Goal: Transaction & Acquisition: Purchase product/service

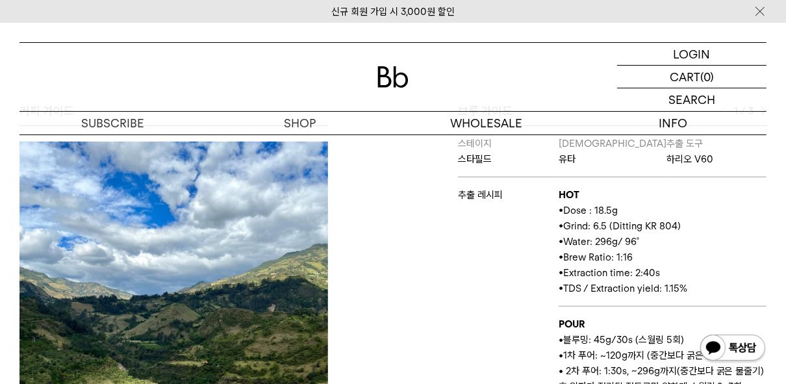
scroll to position [520, 0]
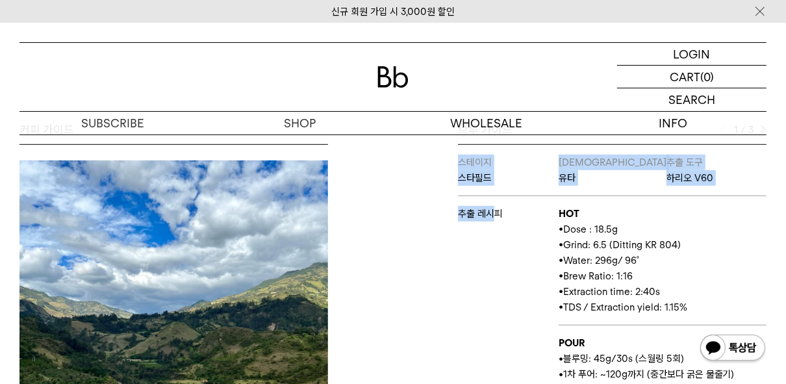
drag, startPoint x: 453, startPoint y: 205, endPoint x: 490, endPoint y: 219, distance: 39.7
click at [492, 218] on div "브루 가이드 1 / 3 스테이지 스타필드 바리스타 유타 추출 도구 하리오 V60 추출 레시피 HOT • Dose : 18.5g • Grind:…" at bounding box center [583, 313] width 380 height 383
drag, startPoint x: 490, startPoint y: 219, endPoint x: 419, endPoint y: 257, distance: 80.8
click at [419, 257] on div "브루 가이드 1 / 3 스테이지 스타필드 바리스타 유타 추출 도구 하리오 V60 추출 레시피 HOT • Dose : 18.5g • Grind:…" at bounding box center [583, 313] width 380 height 383
click at [396, 238] on div "브루 가이드 1 / 3 스테이지 스타필드 바리스타 유타 추출 도구 하리오 V60 추출 레시피 HOT • Dose : 18.5g • Grind:…" at bounding box center [583, 313] width 380 height 383
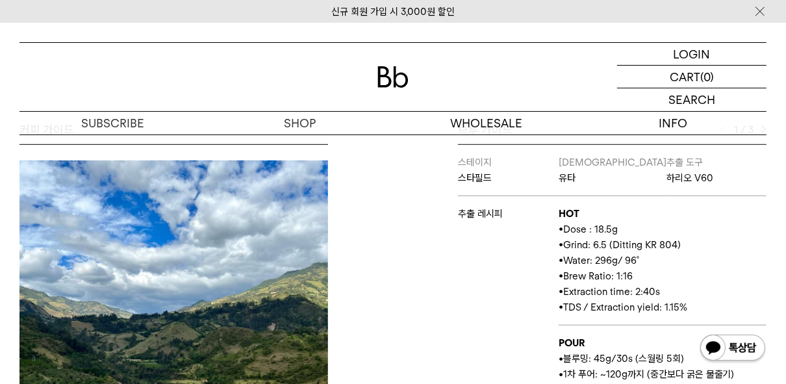
click at [758, 238] on p "• Grind: 6.5 (Ditting KR 804)" at bounding box center [663, 245] width 208 height 16
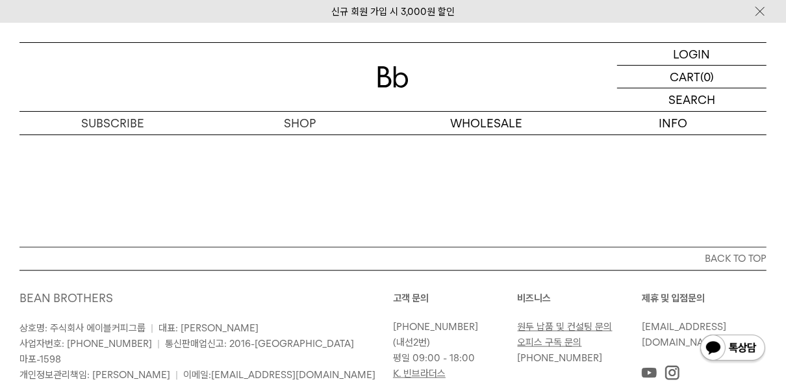
scroll to position [1010, 0]
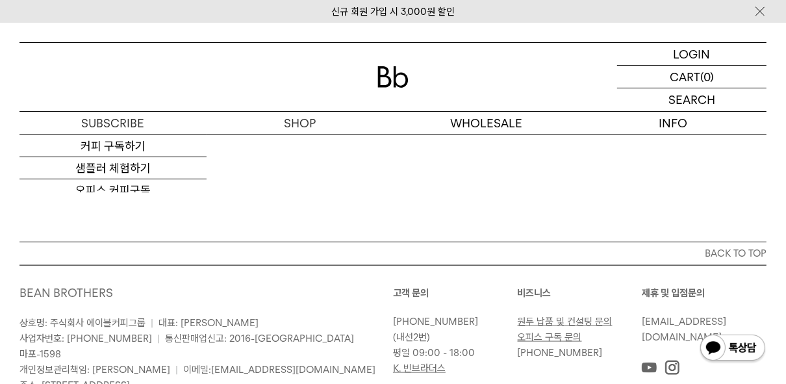
click at [3, 129] on div "LOGIN 로그인 LOGIN 로그인 CART 장바구니 (0) SEARCH 검색 검색폼 ** 추천상품" at bounding box center [393, 79] width 786 height 112
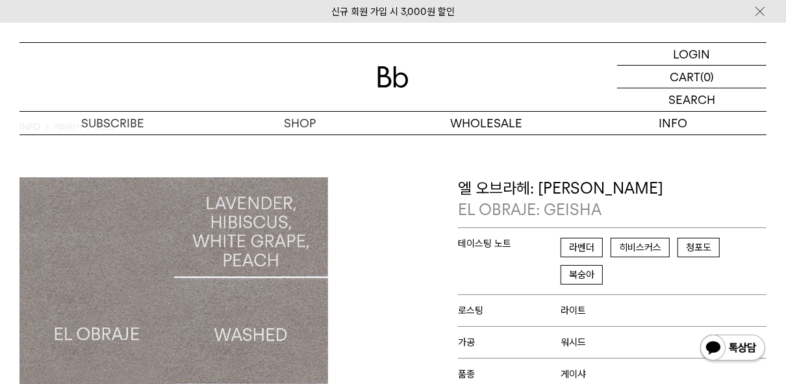
scroll to position [0, 0]
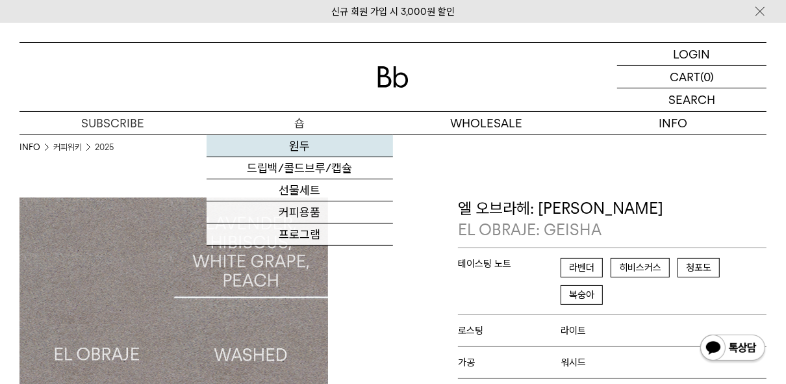
click at [307, 142] on link "원두" at bounding box center [300, 146] width 187 height 22
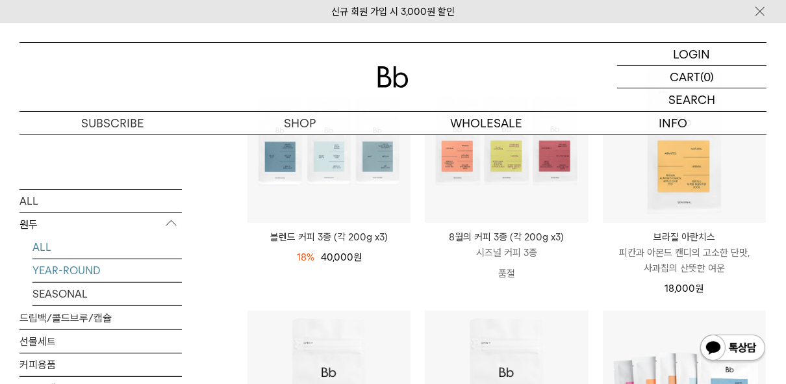
scroll to position [208, 0]
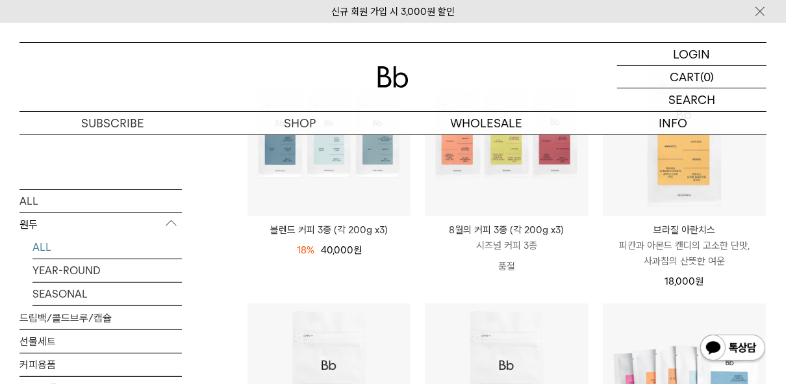
click at [43, 247] on link "ALL" at bounding box center [106, 246] width 149 height 23
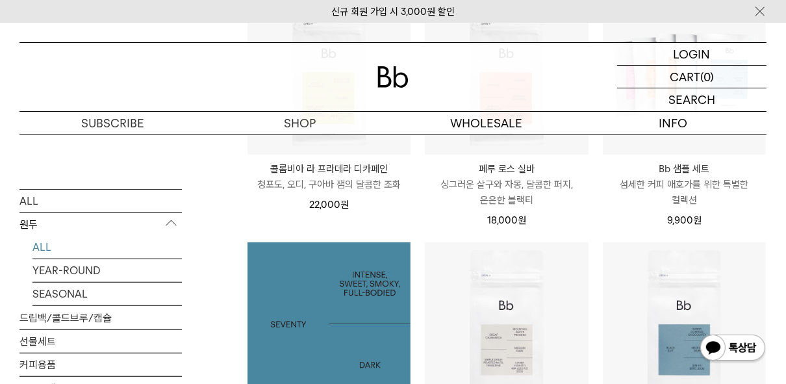
scroll to position [416, 0]
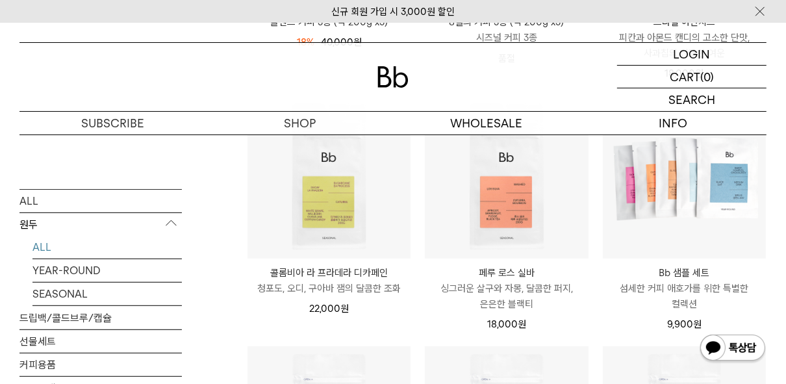
click at [338, 282] on p "청포도, 오디, 구아바 잼의 달콤한 조화" at bounding box center [328, 289] width 163 height 16
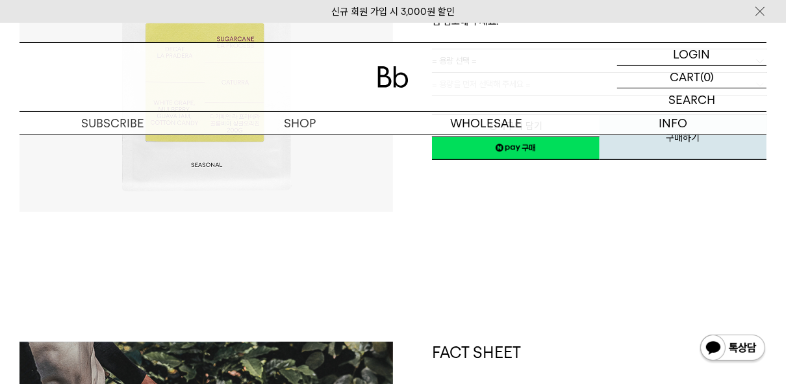
scroll to position [208, 0]
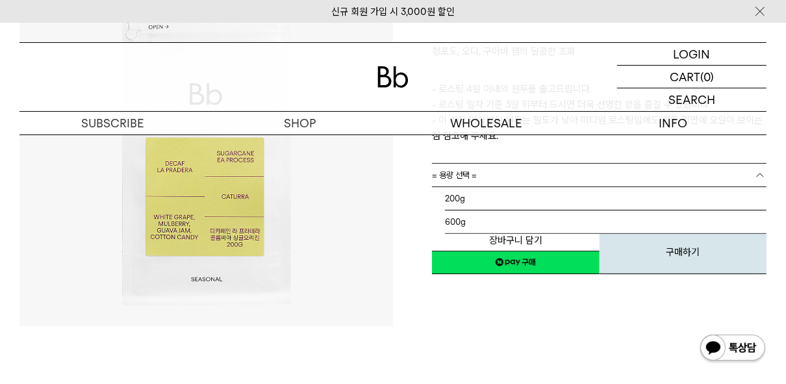
click at [479, 175] on link "= 용량 선택 =" at bounding box center [599, 175] width 335 height 23
click at [464, 203] on li "200g" at bounding box center [606, 198] width 322 height 23
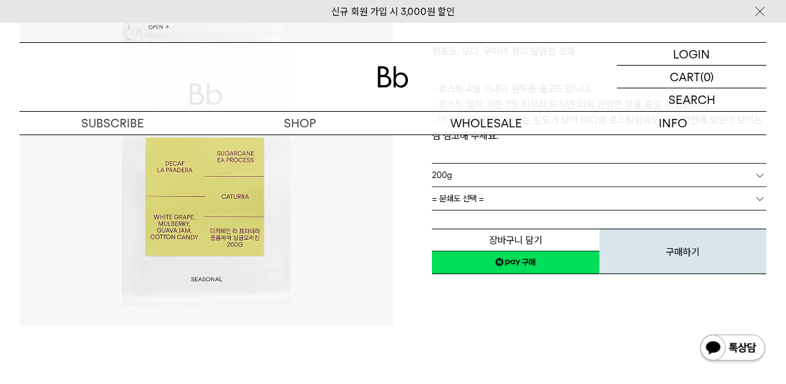
click at [483, 196] on span "= 분쇄도 선택 =" at bounding box center [458, 198] width 52 height 23
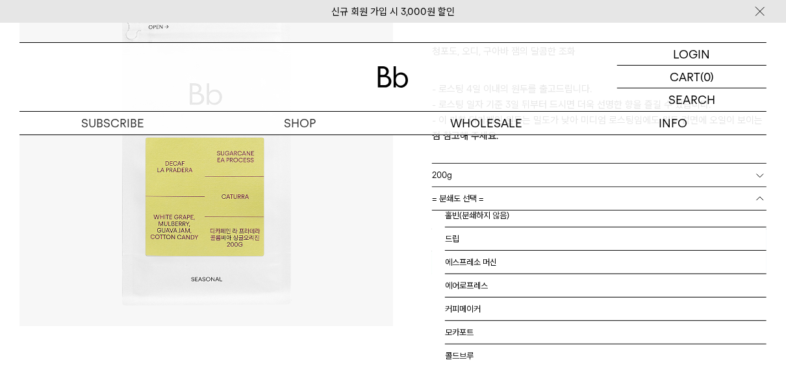
scroll to position [0, 0]
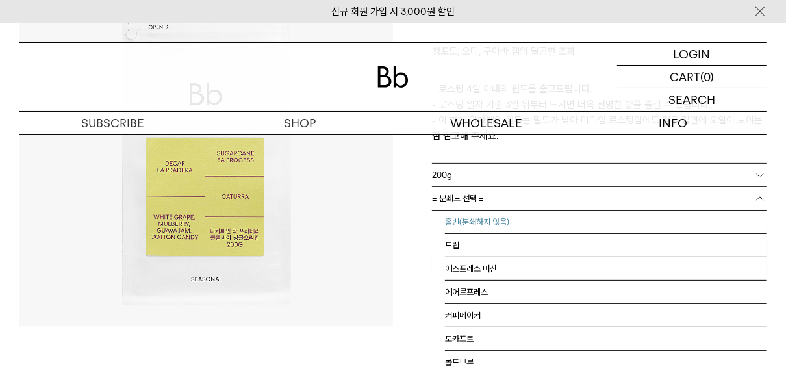
click at [463, 222] on li "홀빈(분쇄하지 않음)" at bounding box center [606, 221] width 322 height 23
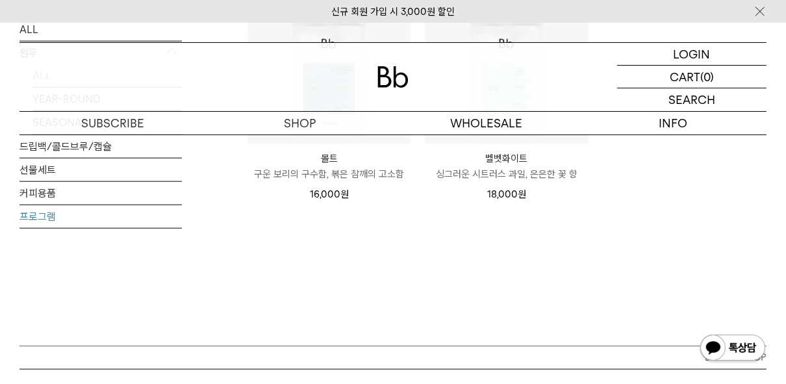
click at [54, 226] on link "프로그램" at bounding box center [100, 216] width 162 height 23
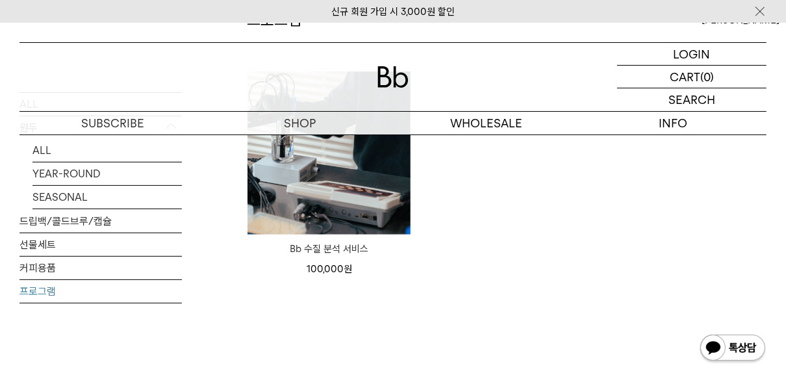
scroll to position [208, 0]
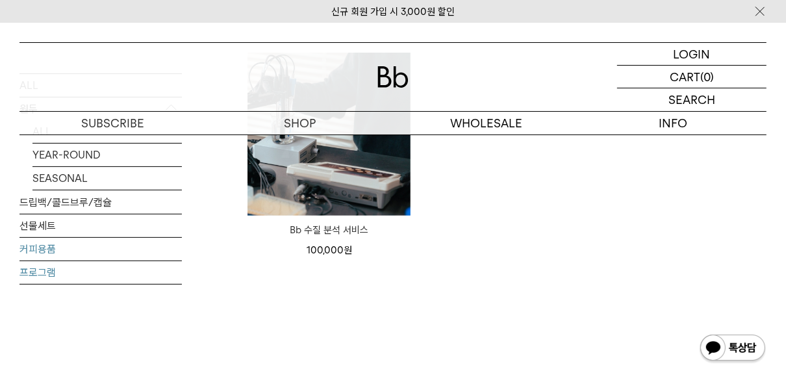
click at [97, 253] on link "커피용품" at bounding box center [100, 249] width 162 height 23
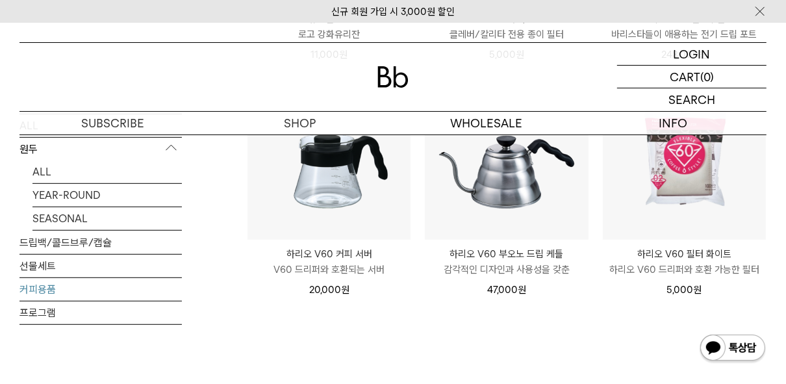
scroll to position [416, 0]
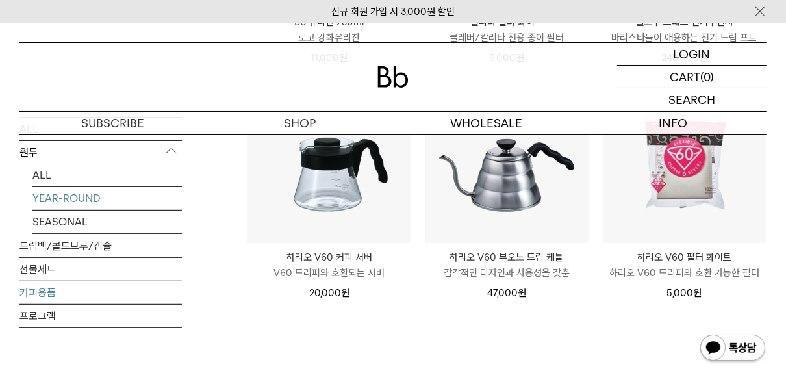
click at [100, 192] on link "YEAR-ROUND" at bounding box center [106, 197] width 149 height 23
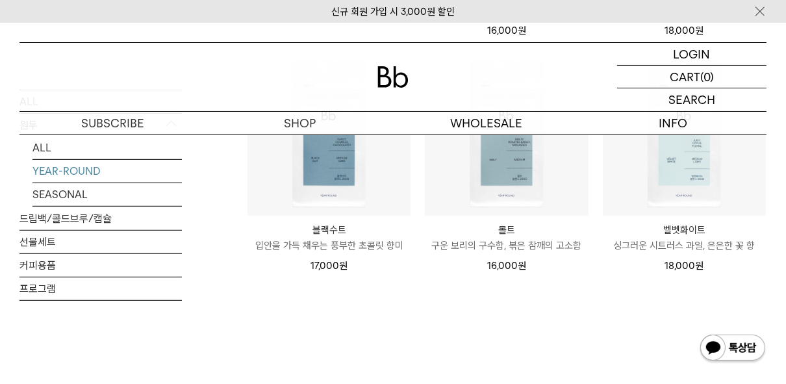
scroll to position [416, 0]
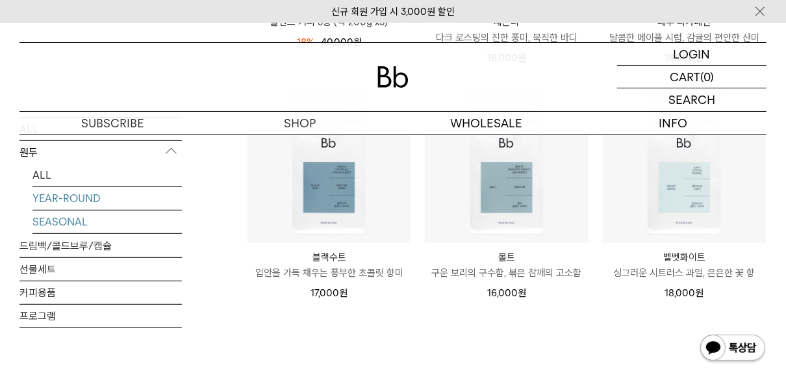
click at [78, 225] on link "SEASONAL" at bounding box center [106, 221] width 149 height 23
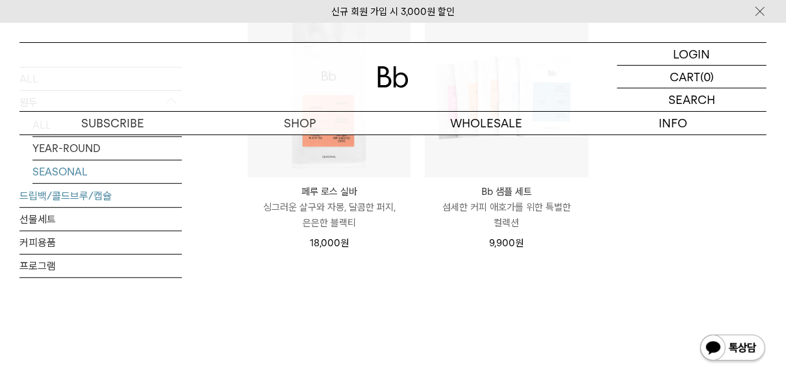
scroll to position [468, 0]
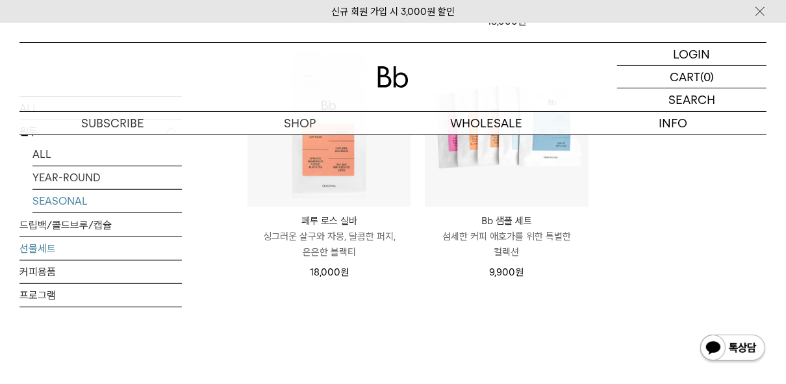
click at [57, 248] on link "선물세트" at bounding box center [100, 247] width 162 height 23
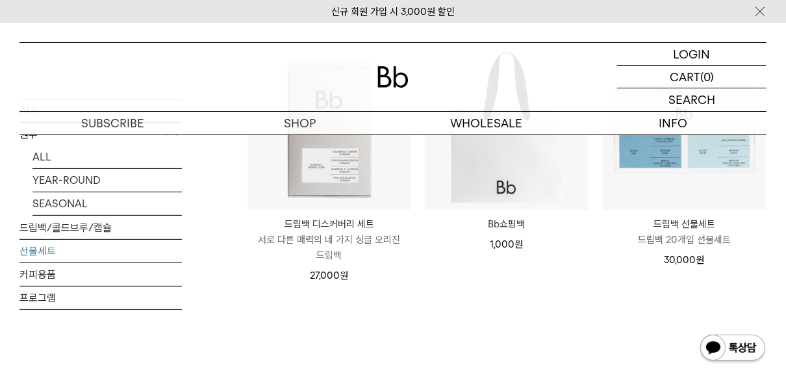
scroll to position [208, 0]
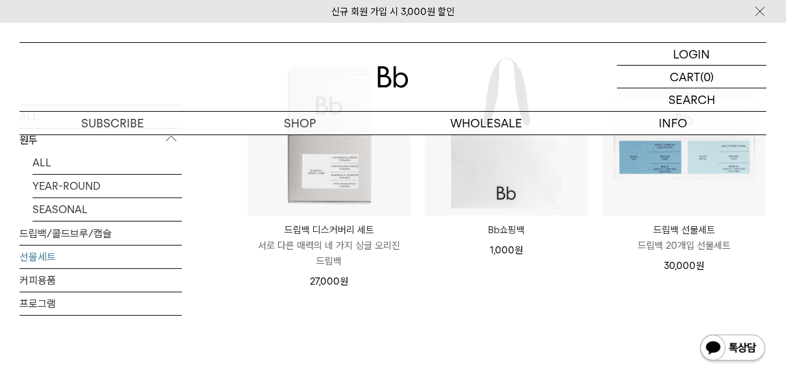
click at [698, 229] on p "드립백 선물세트" at bounding box center [684, 230] width 163 height 16
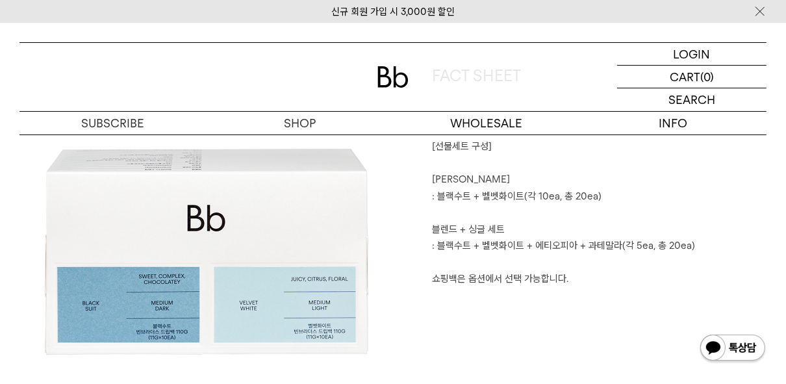
scroll to position [728, 0]
